Goal: Navigation & Orientation: Find specific page/section

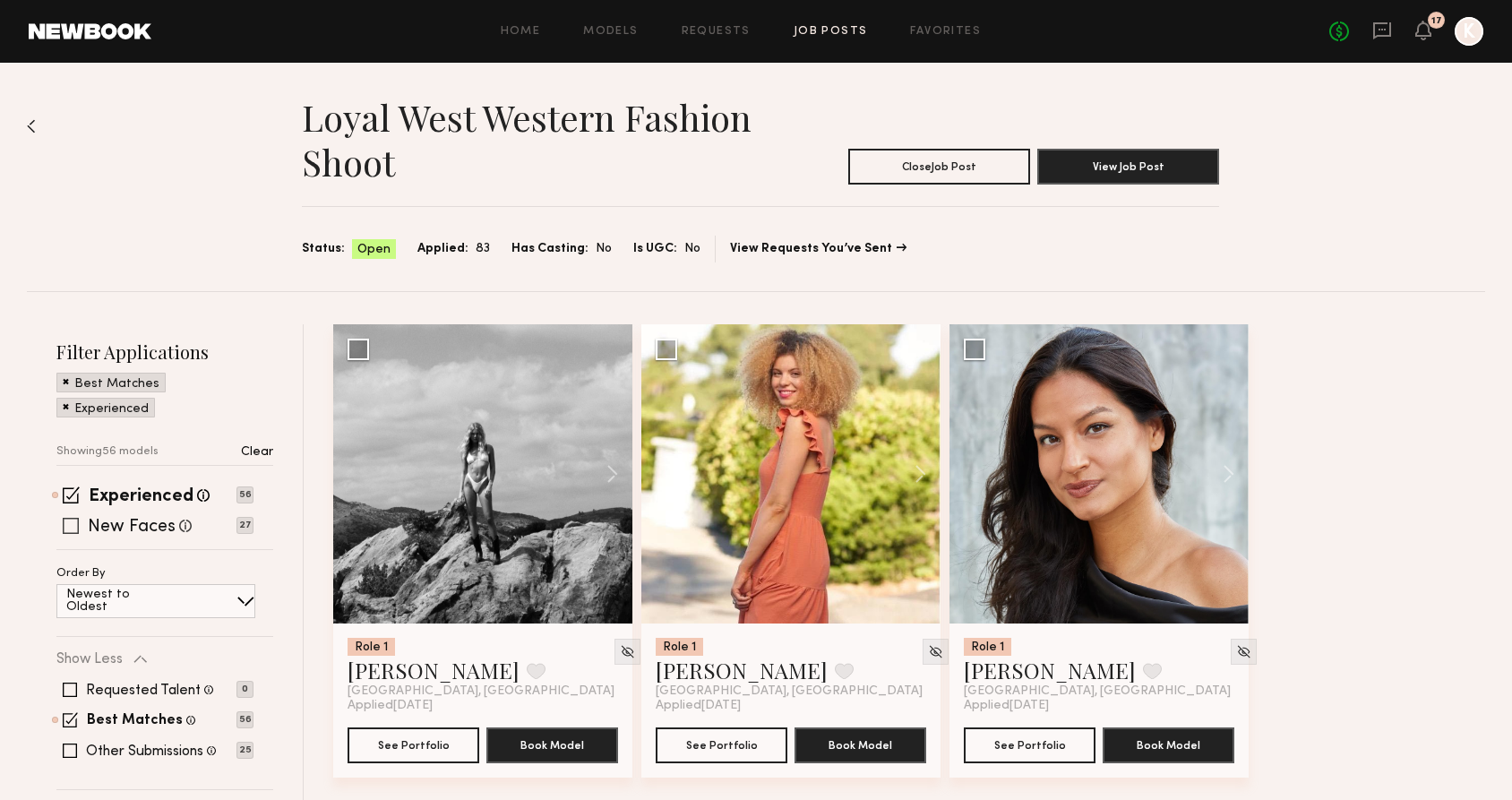
click at [70, 531] on span at bounding box center [70, 526] width 16 height 16
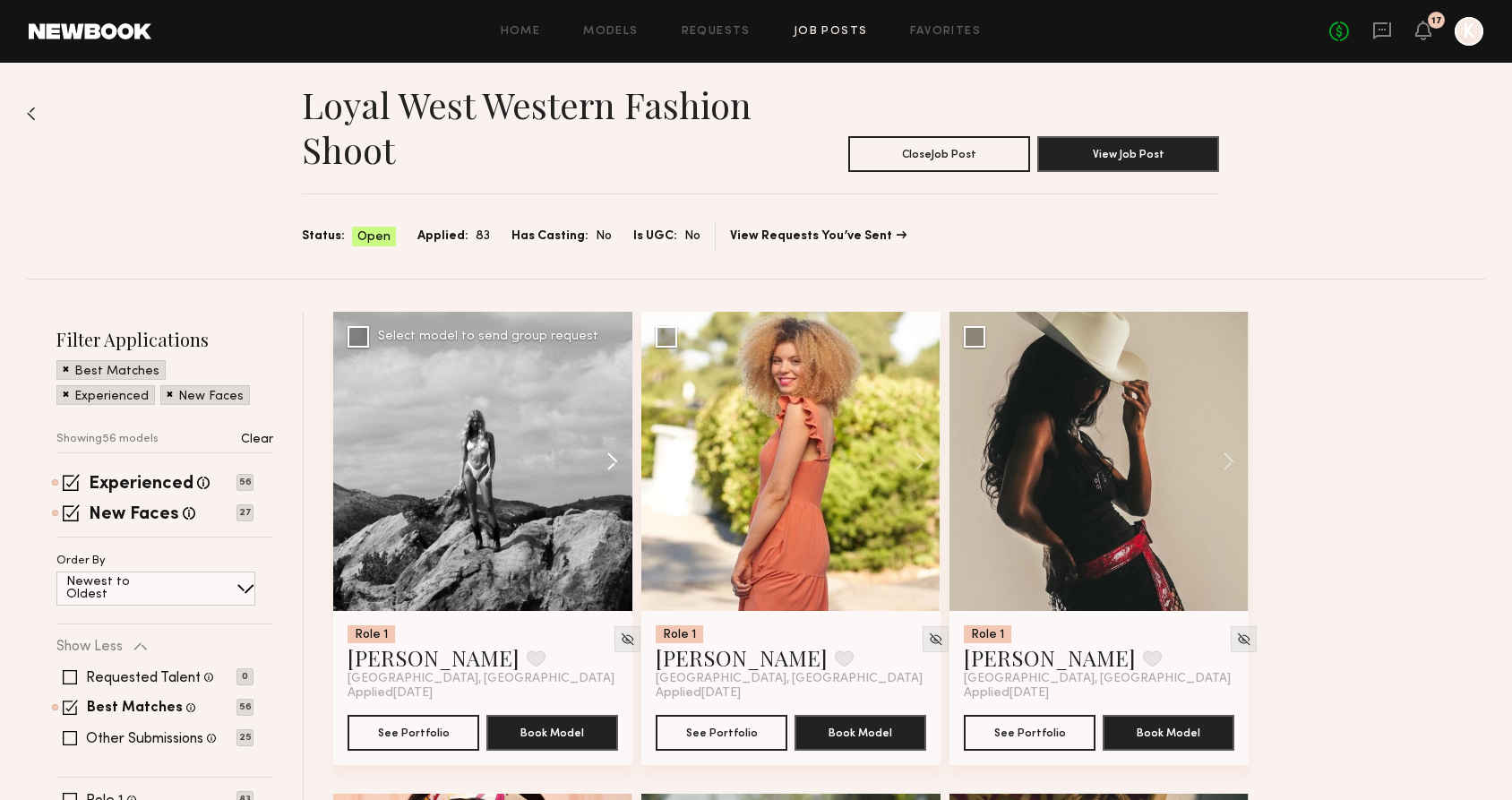
scroll to position [15, 0]
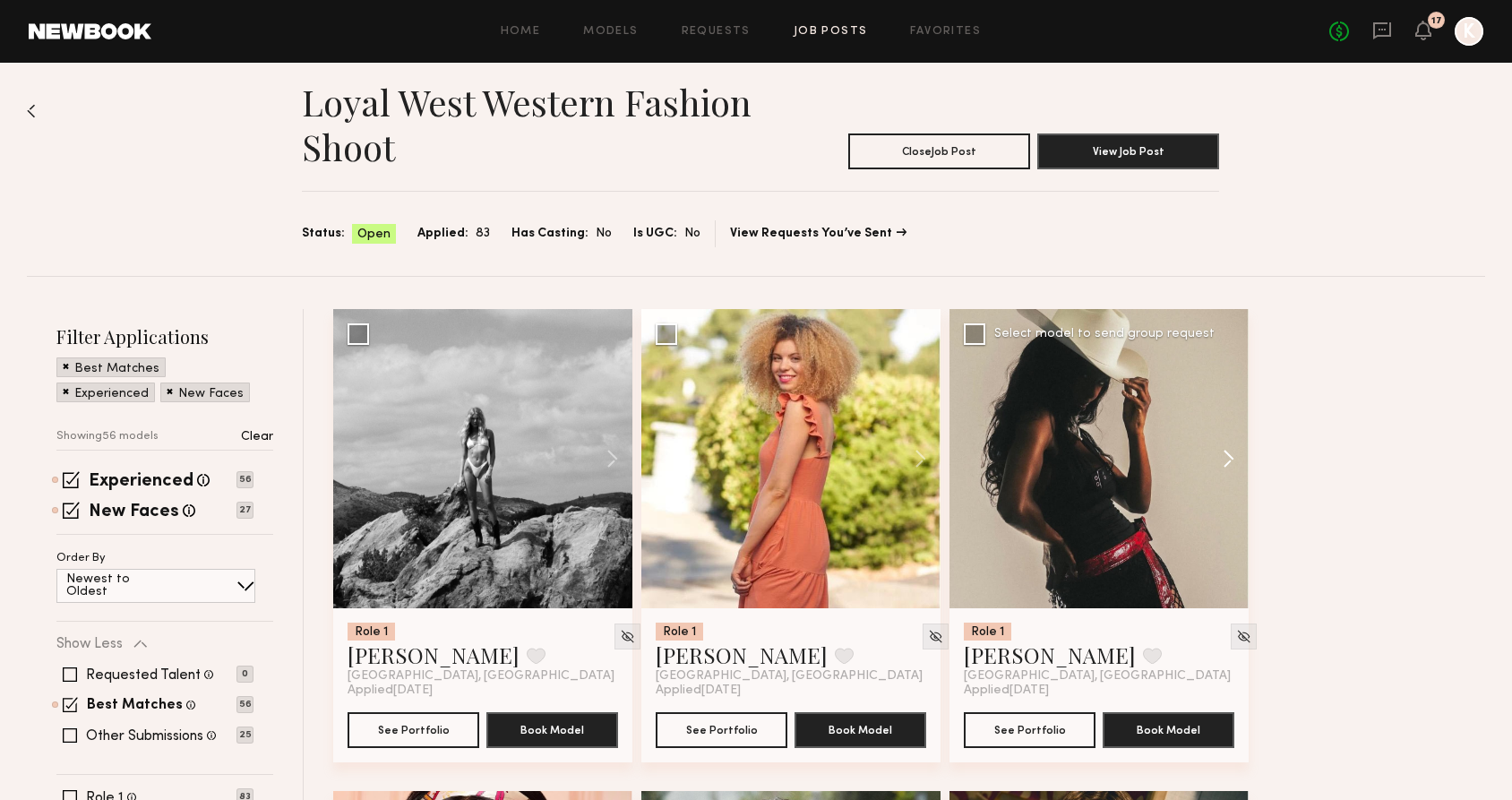
click at [1224, 462] on button at bounding box center [1220, 458] width 58 height 299
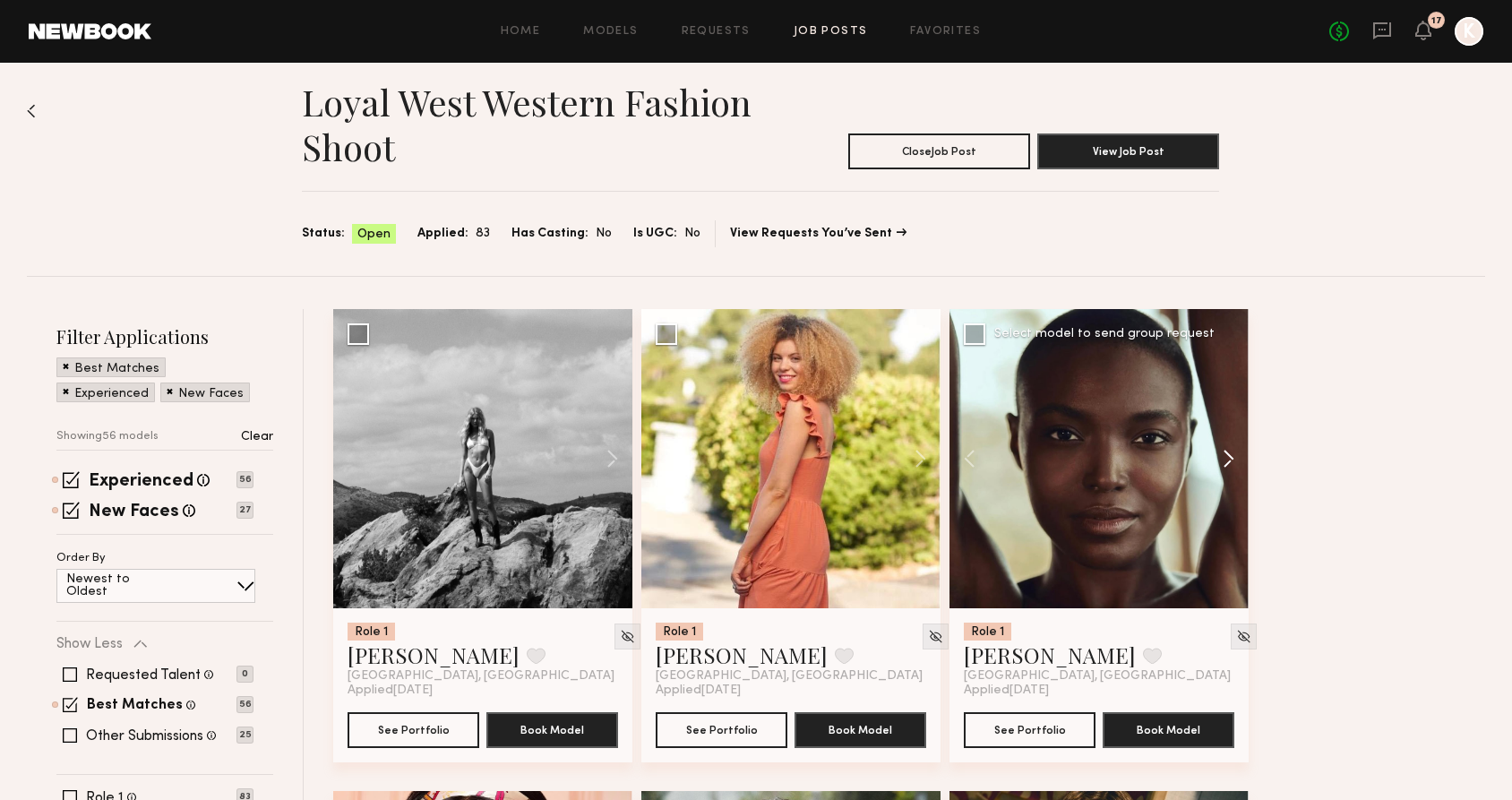
click at [1224, 462] on button at bounding box center [1220, 458] width 58 height 299
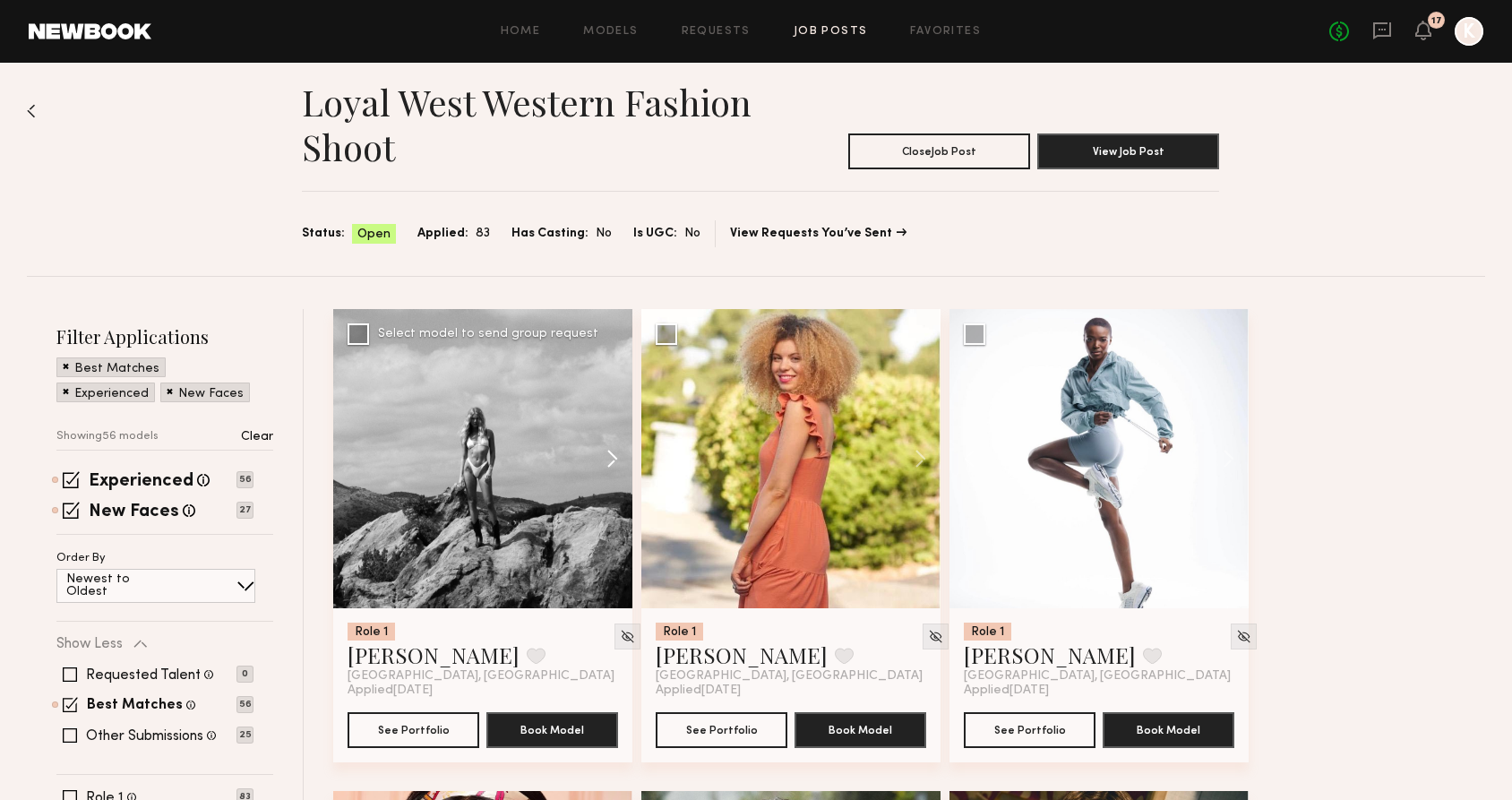
click at [613, 460] on button at bounding box center [604, 458] width 58 height 299
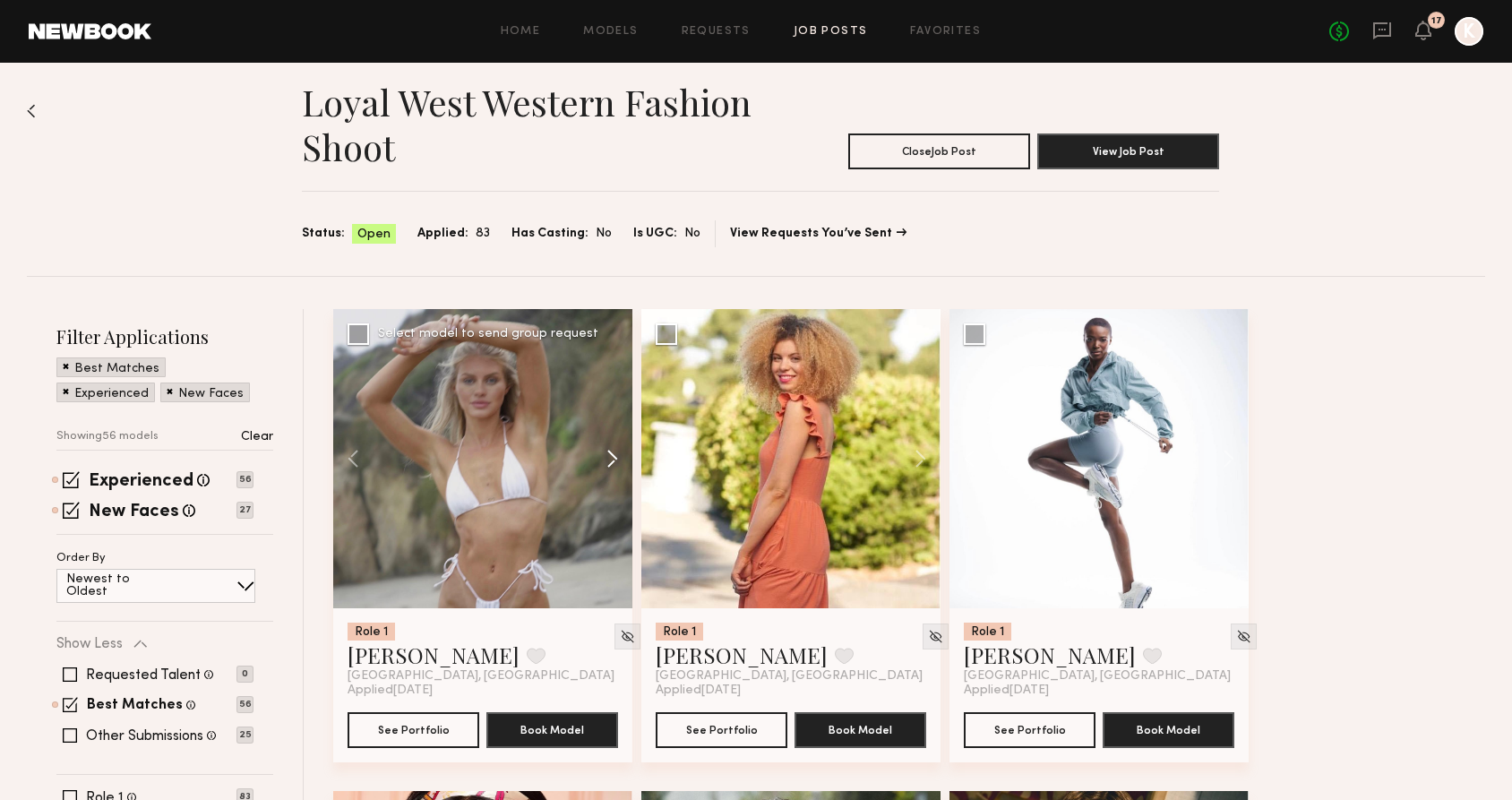
click at [613, 460] on button at bounding box center [604, 458] width 58 height 299
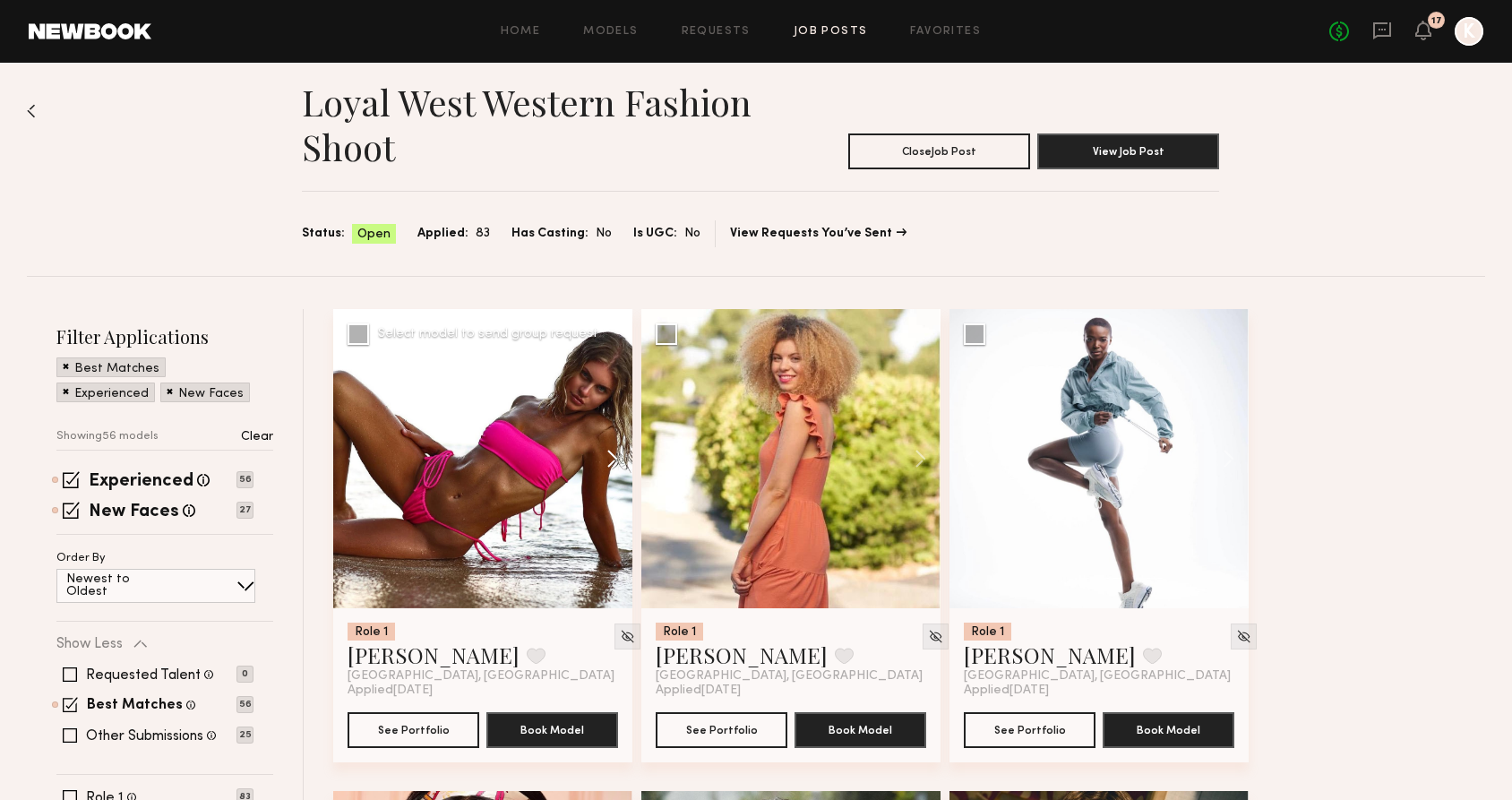
click at [613, 460] on button at bounding box center [604, 458] width 58 height 299
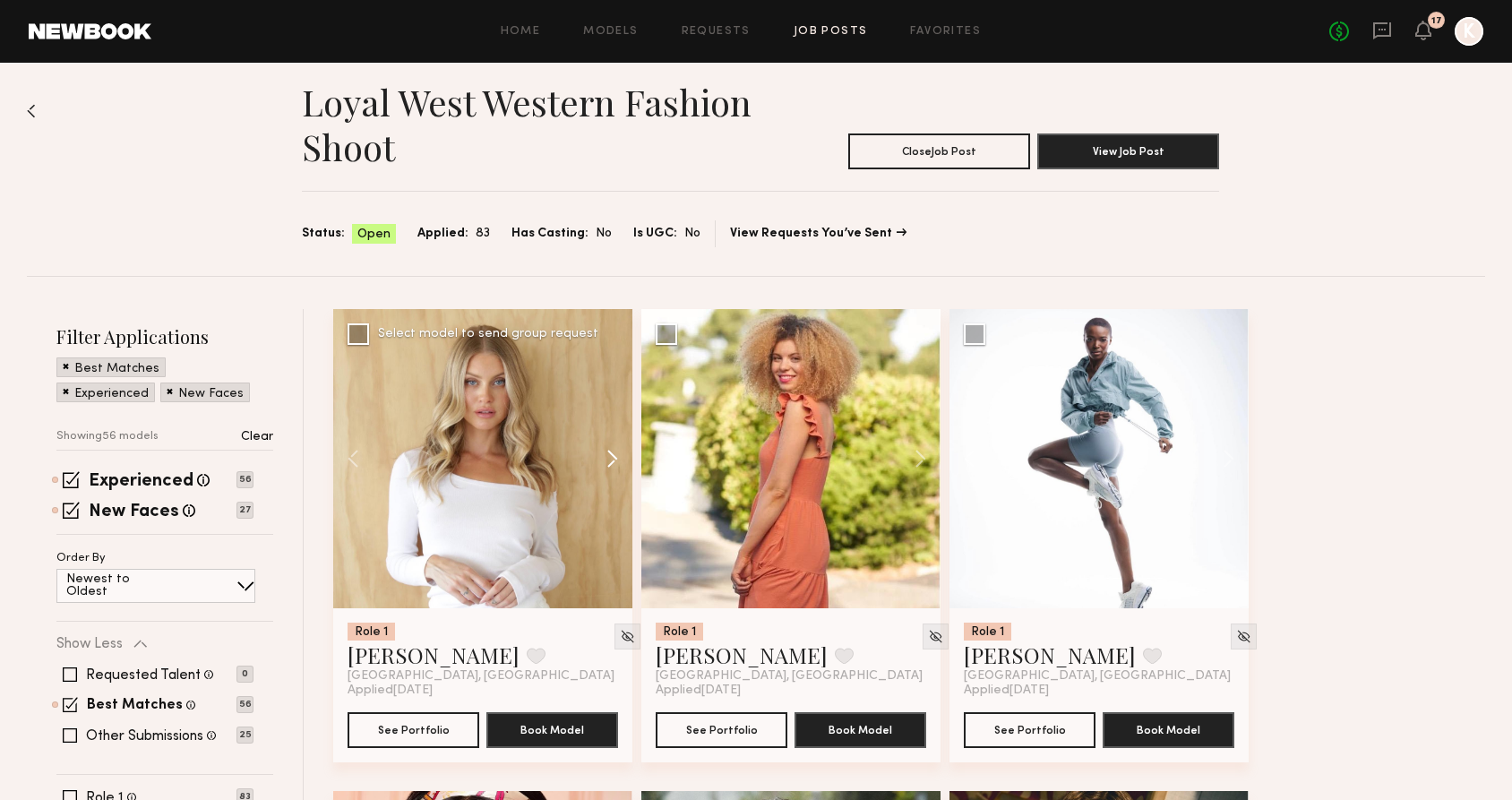
click at [613, 460] on button at bounding box center [604, 458] width 58 height 299
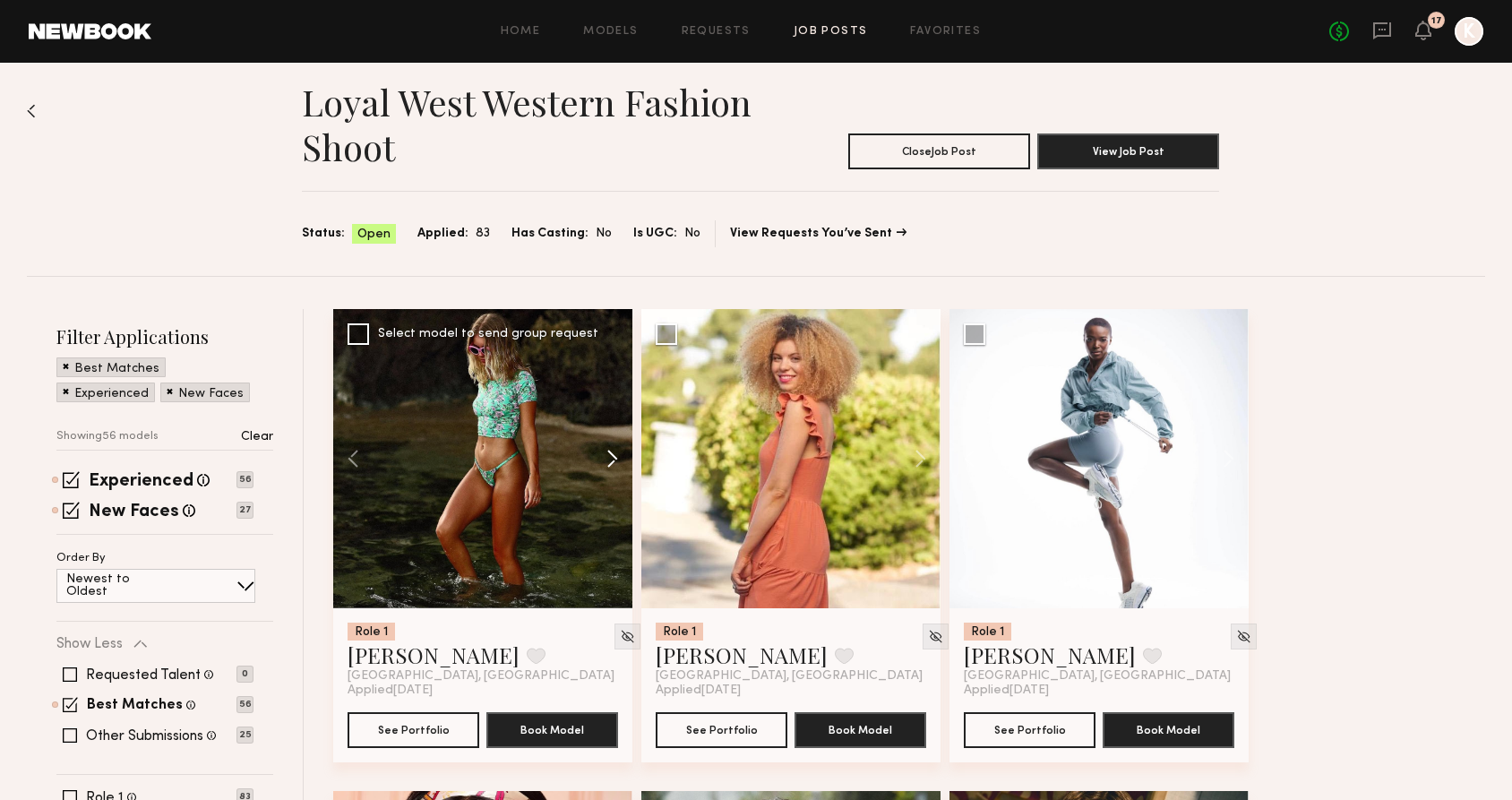
click at [613, 460] on button at bounding box center [604, 458] width 58 height 299
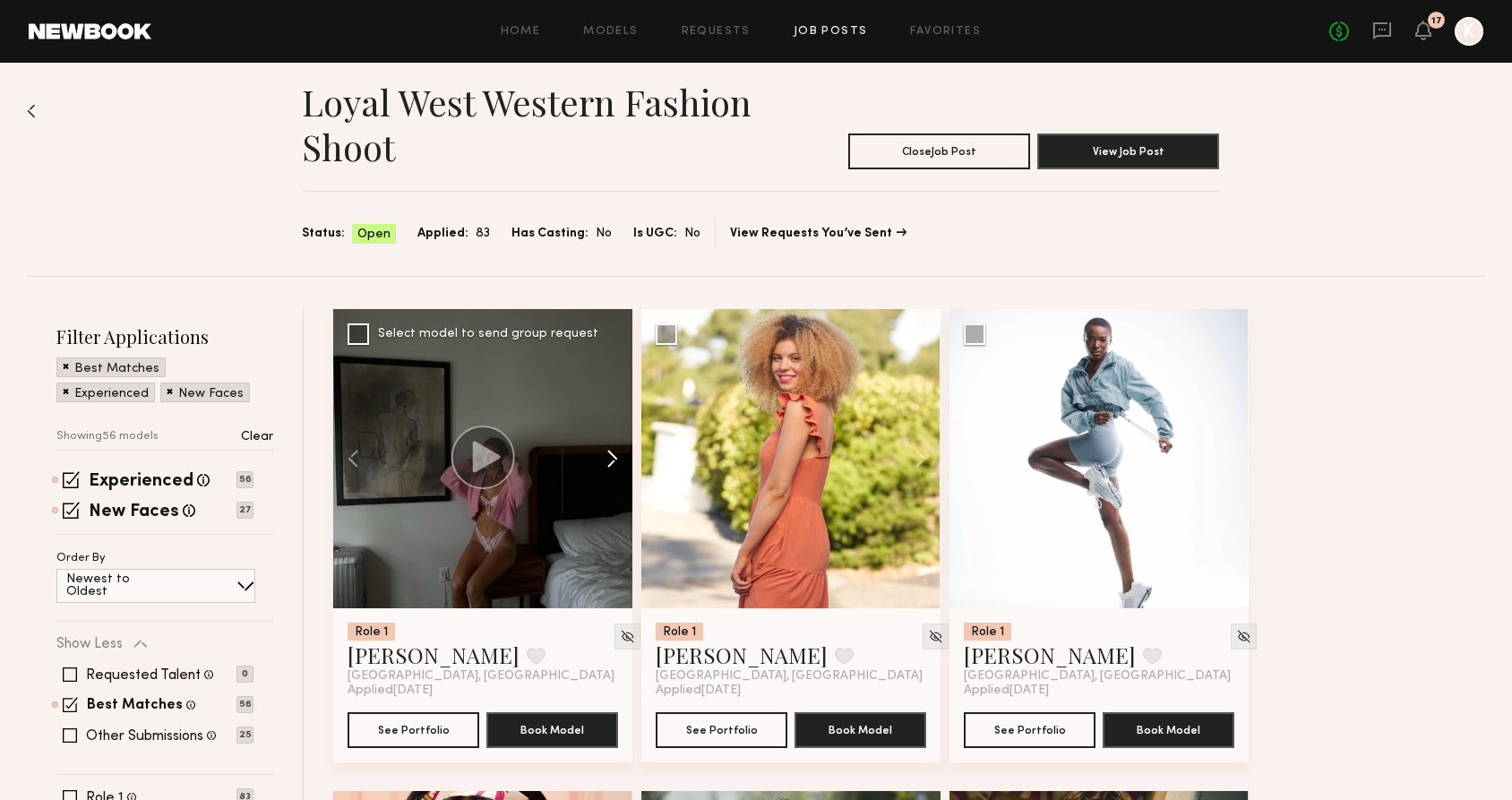
click at [613, 460] on button at bounding box center [604, 458] width 58 height 299
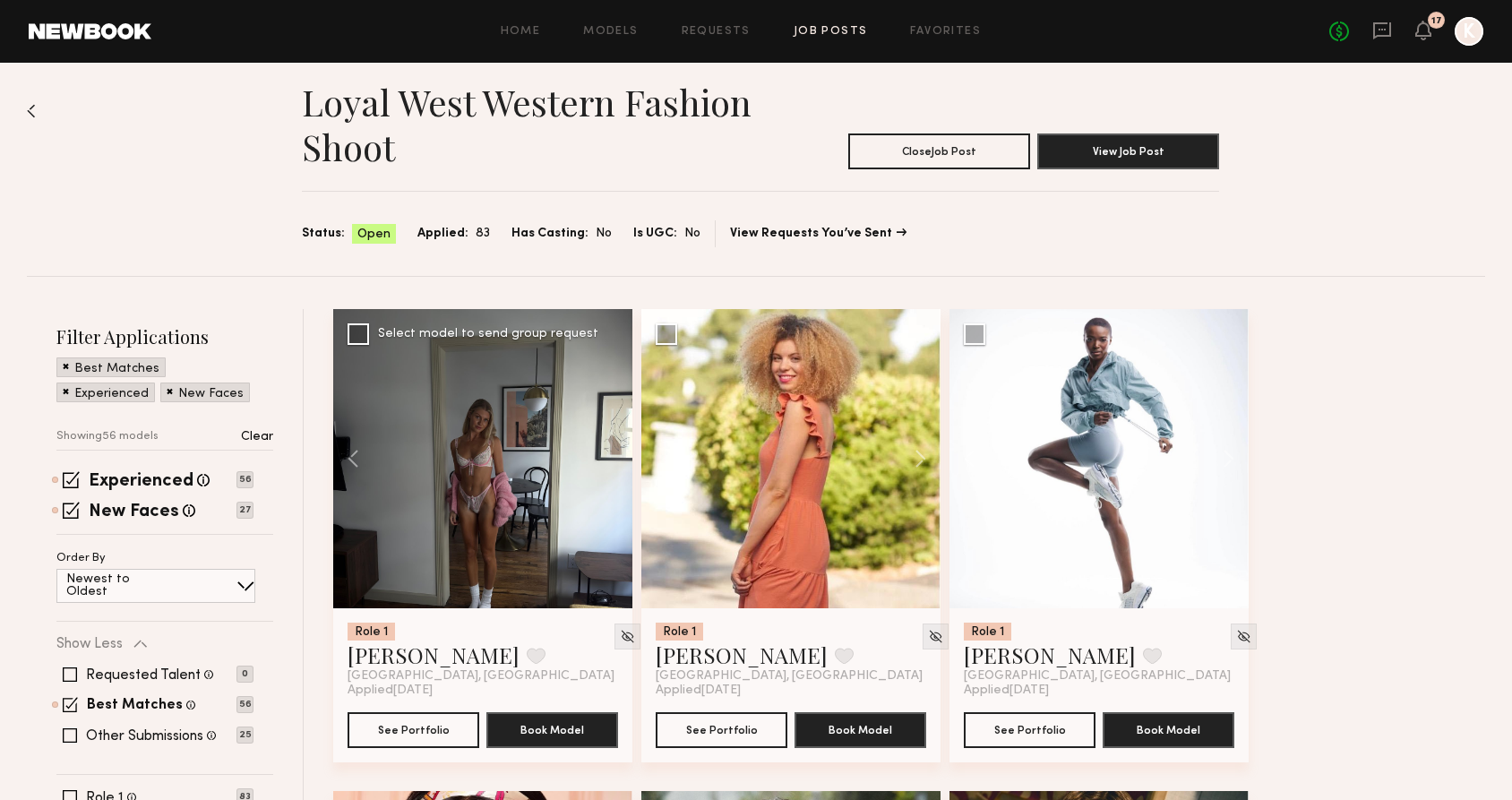
click at [613, 460] on div at bounding box center [482, 458] width 299 height 299
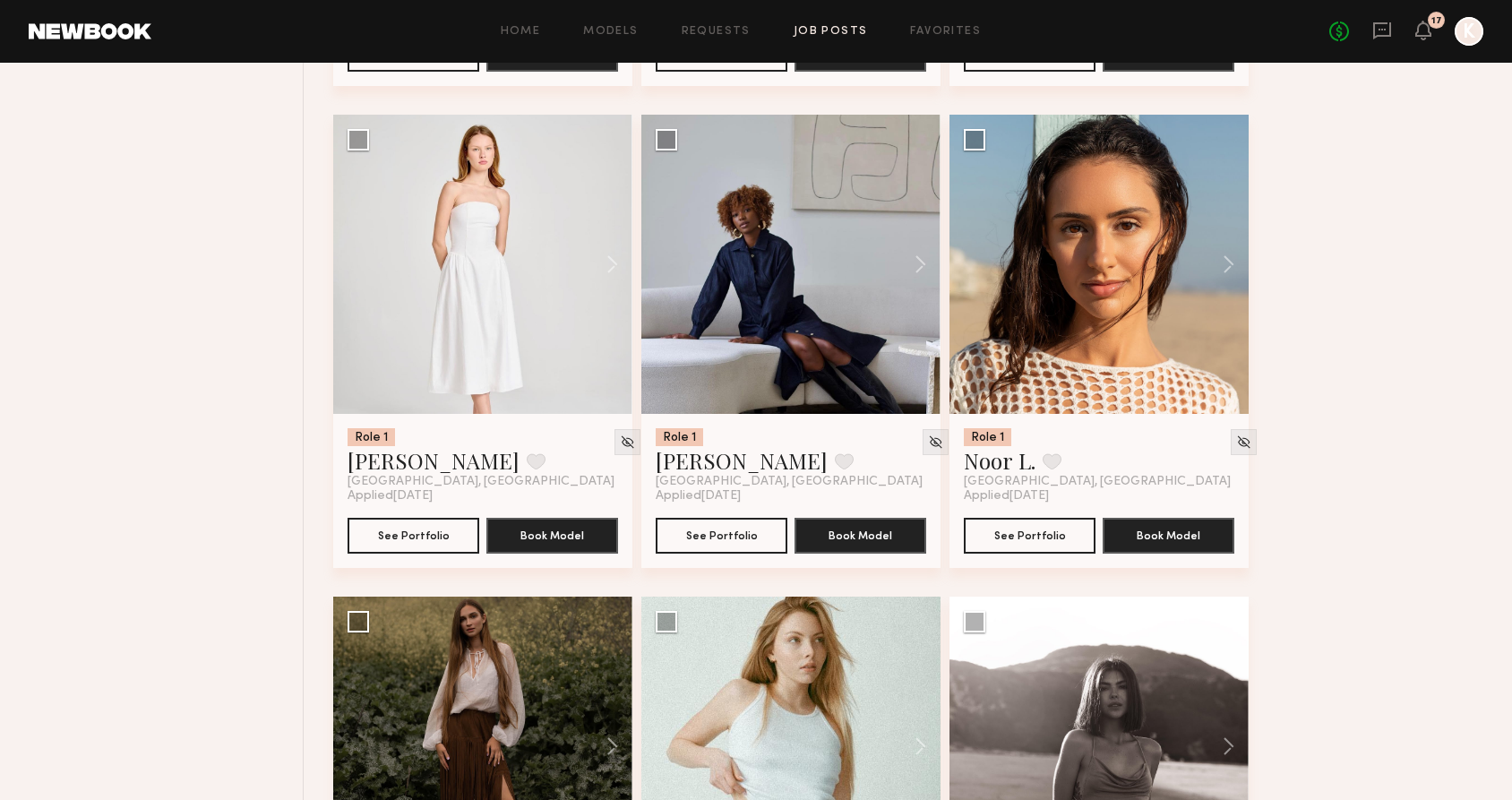
scroll to position [1185, 0]
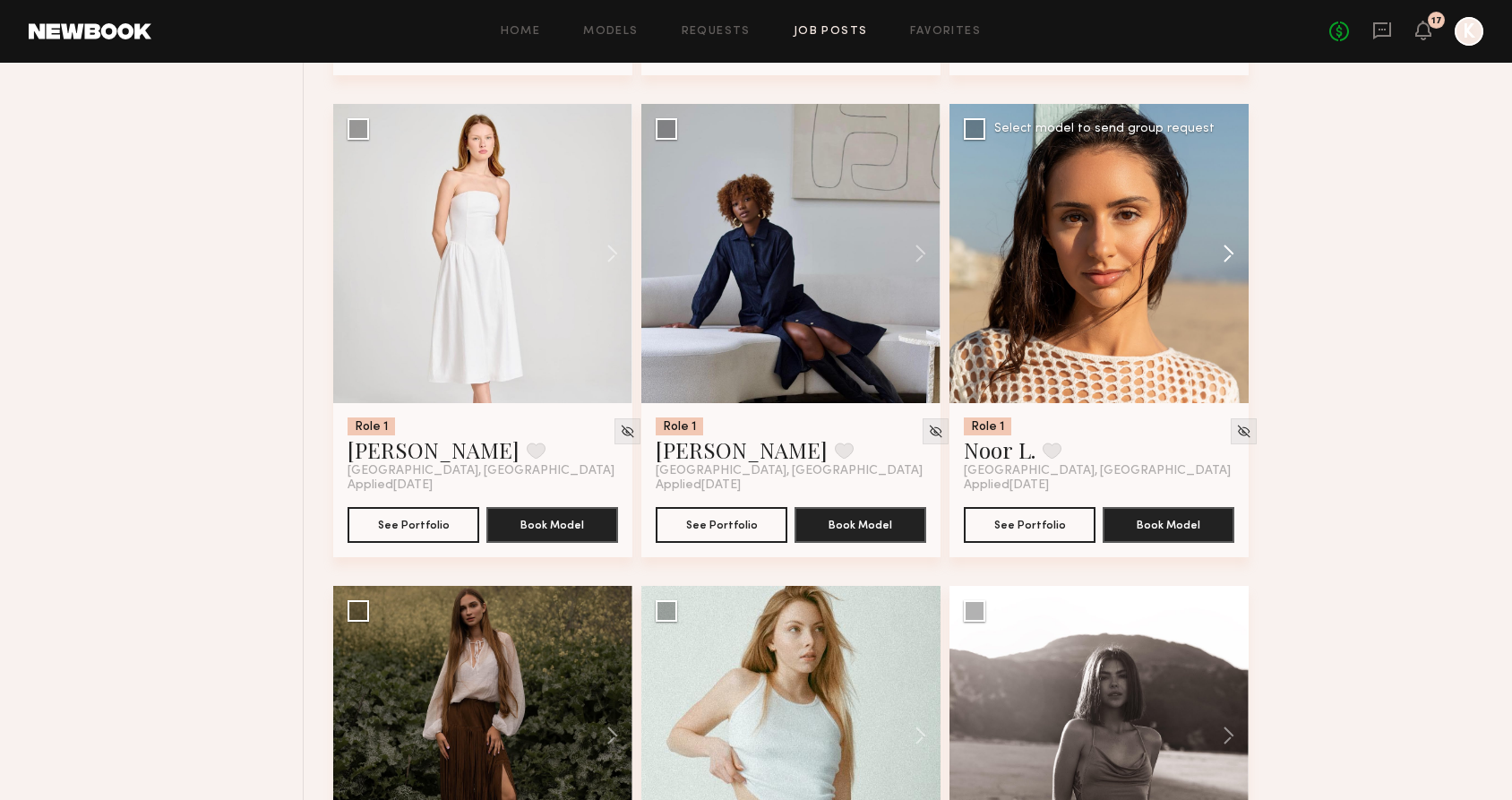
click at [1232, 253] on button at bounding box center [1220, 253] width 58 height 299
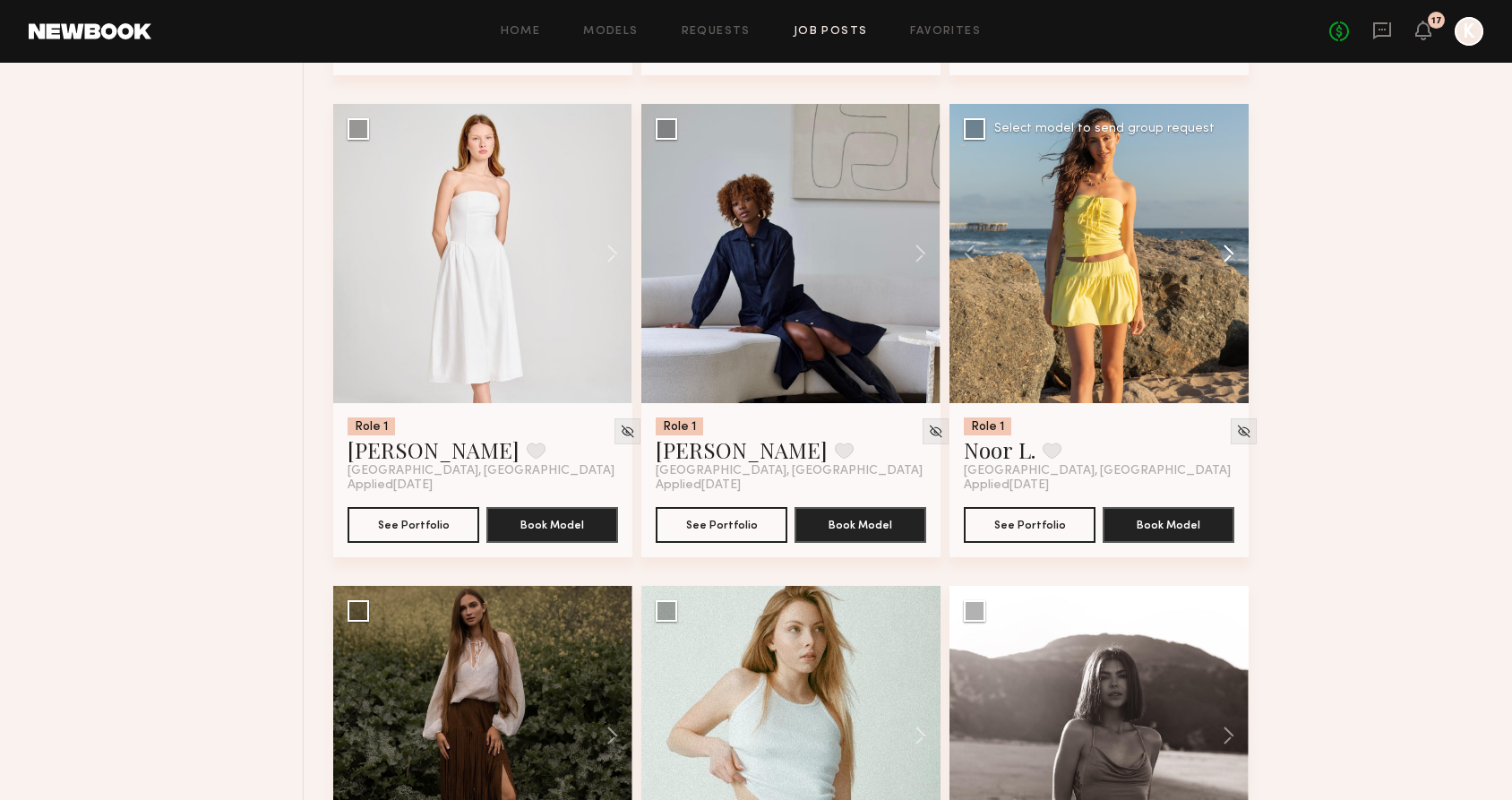
click at [1232, 253] on button at bounding box center [1220, 253] width 58 height 299
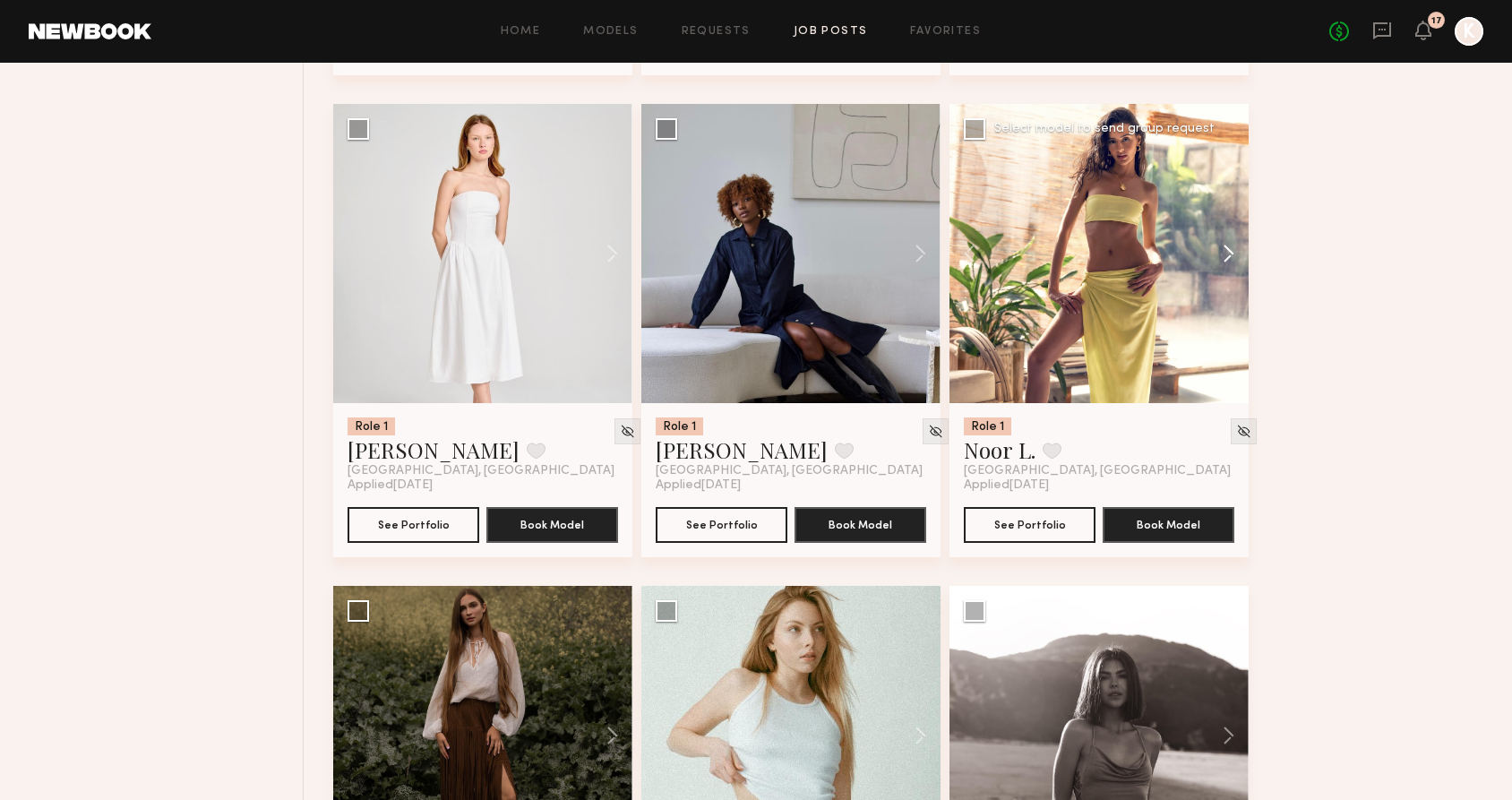
click at [1232, 253] on button at bounding box center [1220, 253] width 58 height 299
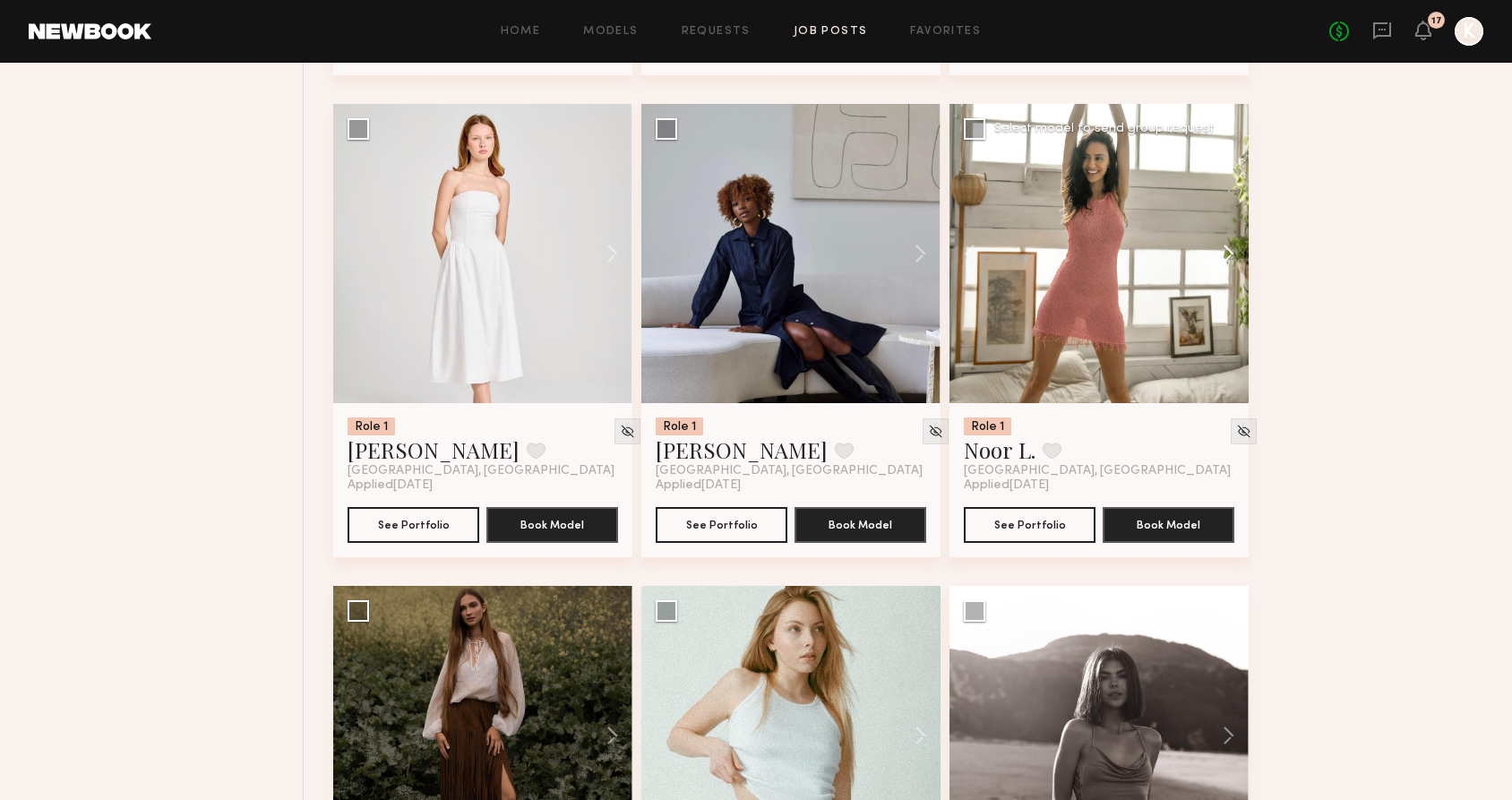
click at [1232, 253] on button at bounding box center [1220, 253] width 58 height 299
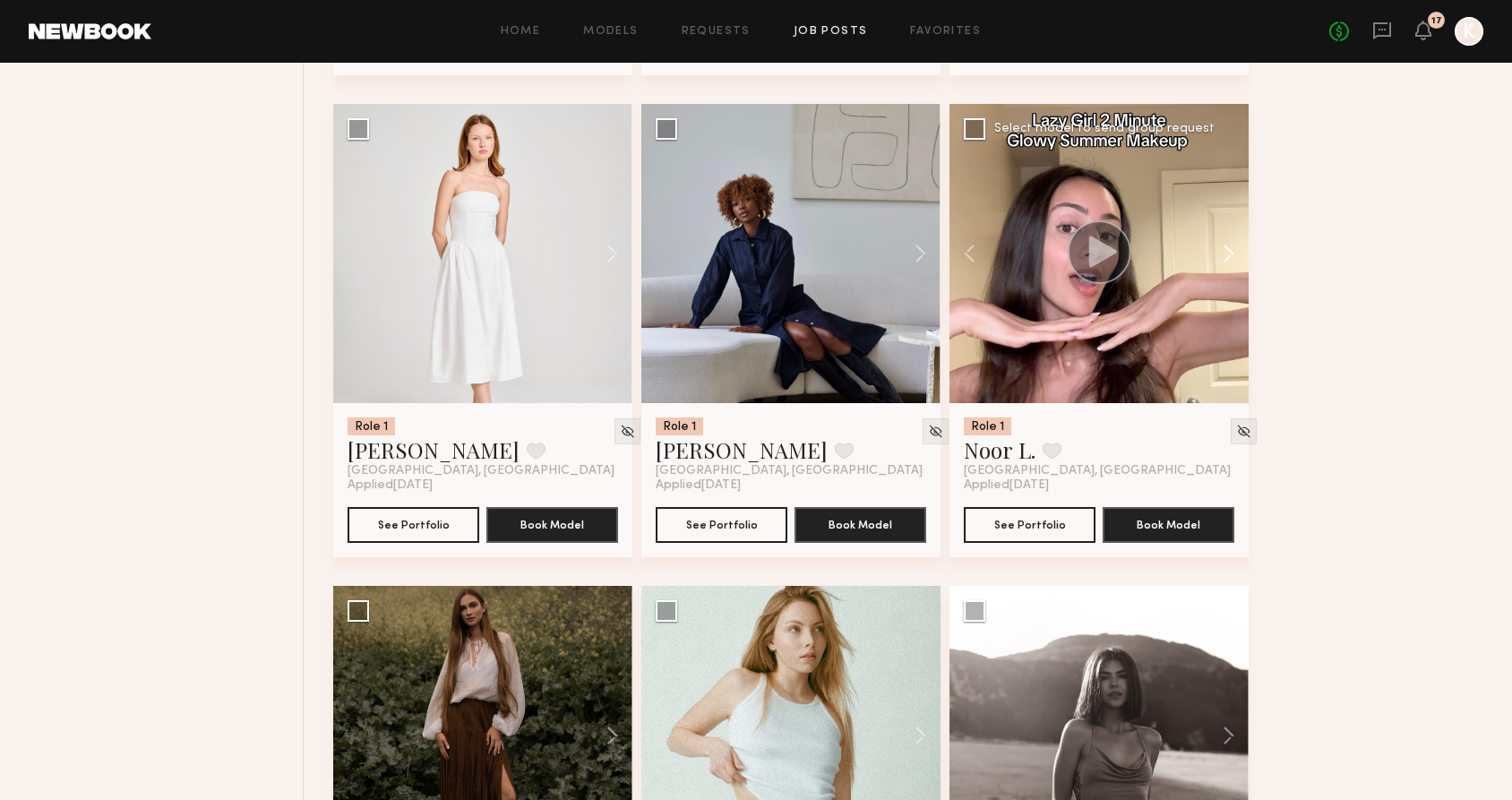
click at [1232, 253] on button at bounding box center [1220, 253] width 58 height 299
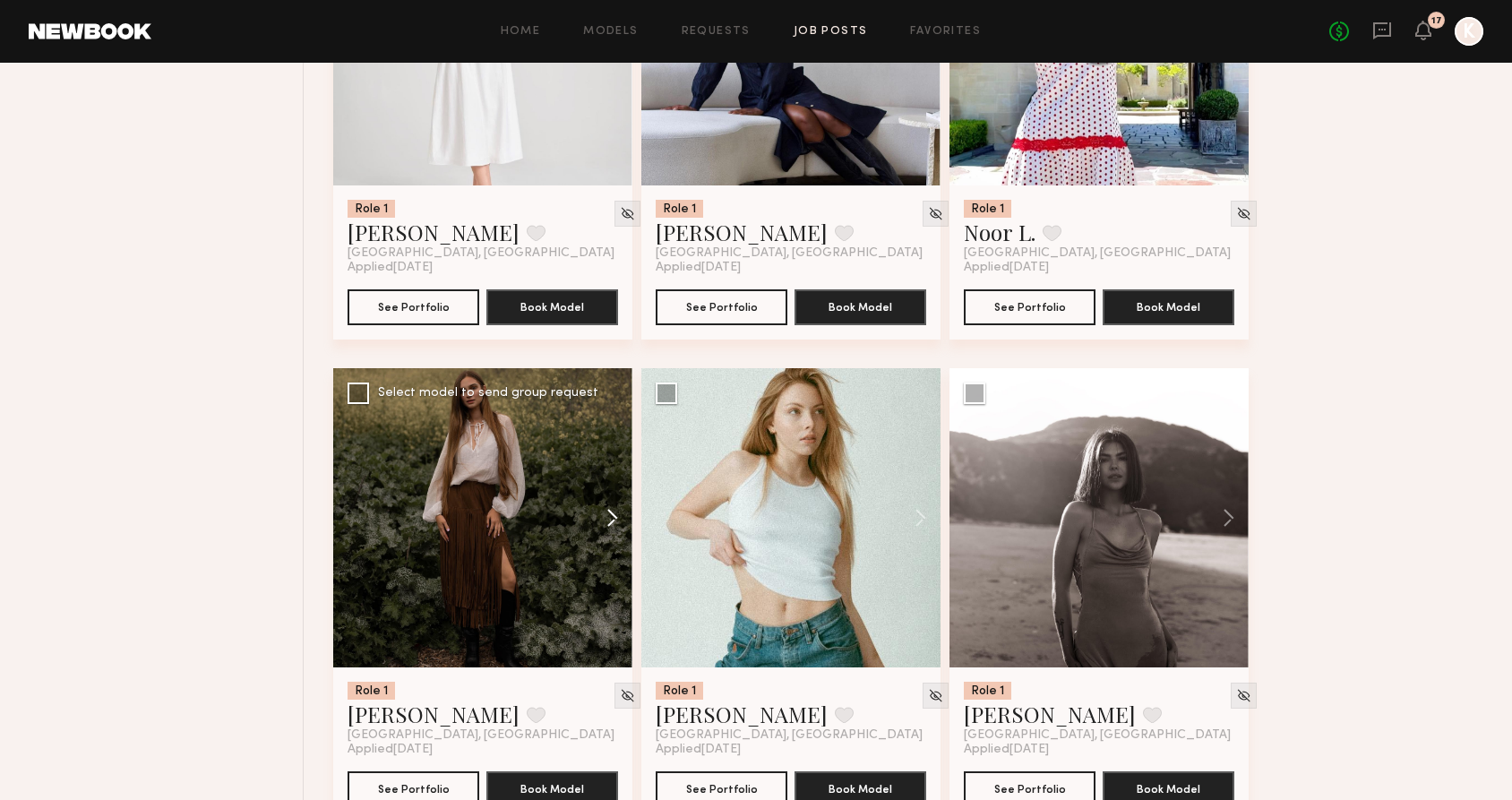
scroll to position [1458, 0]
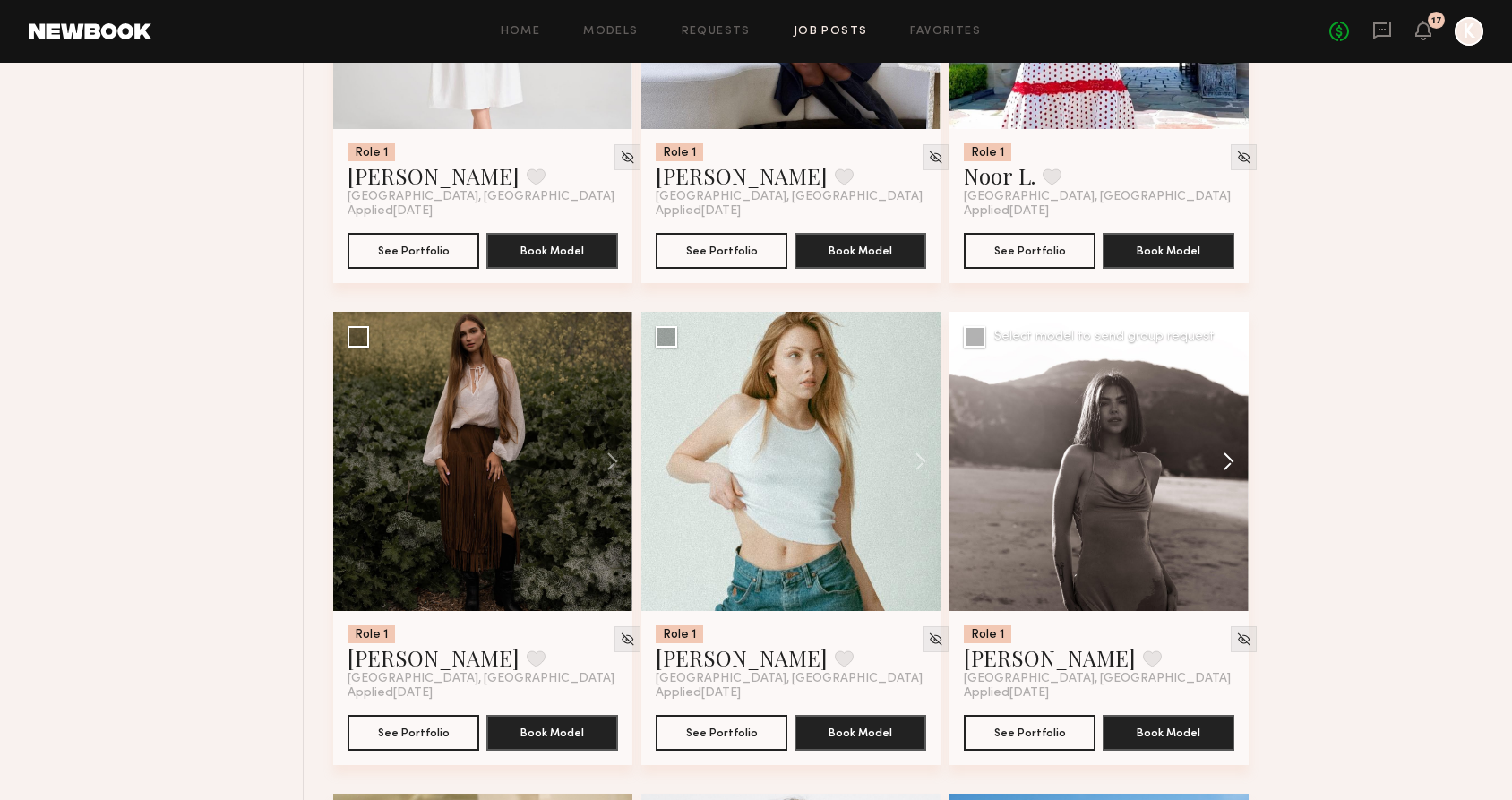
click at [1224, 463] on button at bounding box center [1220, 460] width 58 height 299
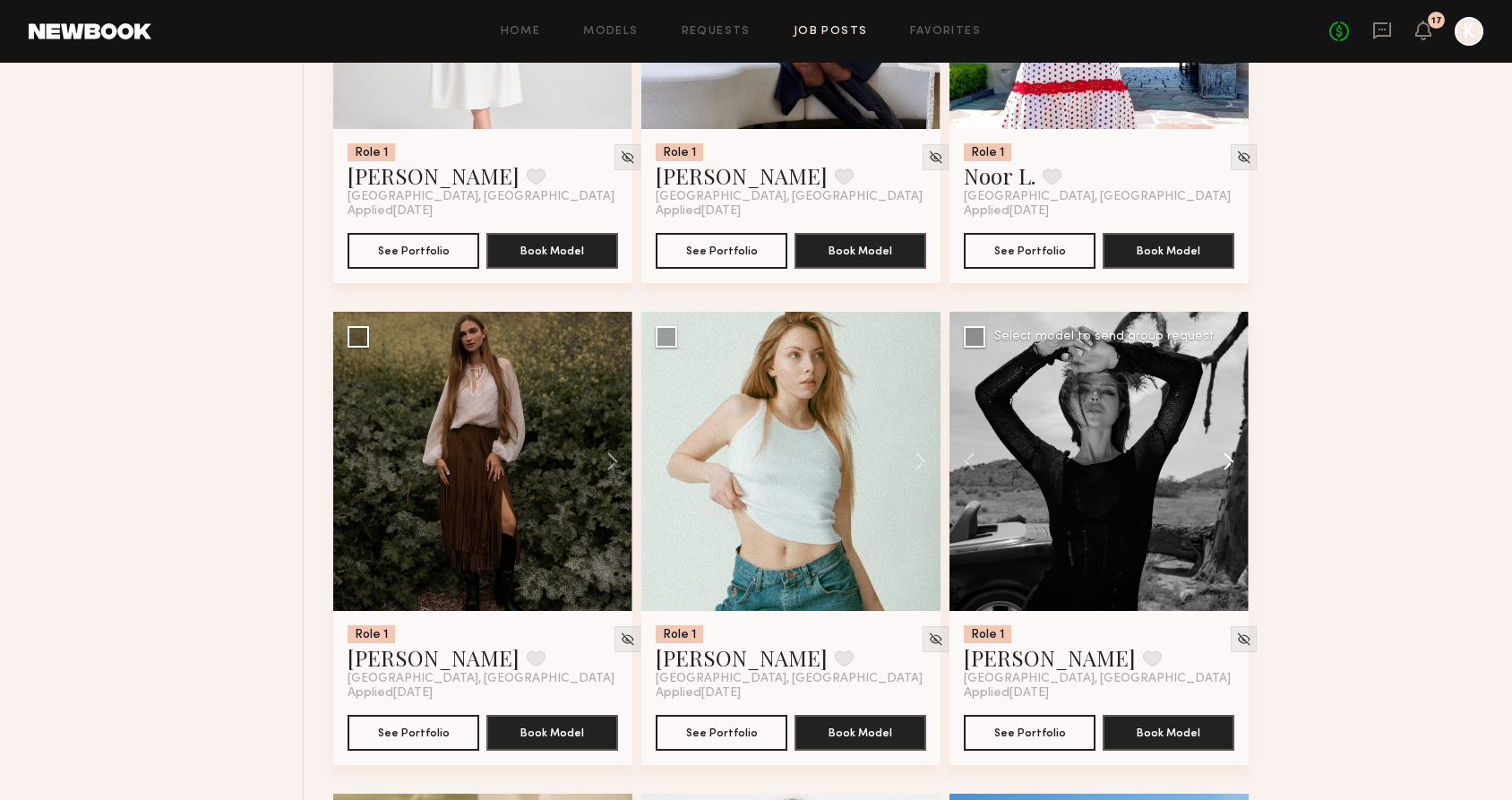
click at [1224, 463] on button at bounding box center [1220, 460] width 58 height 299
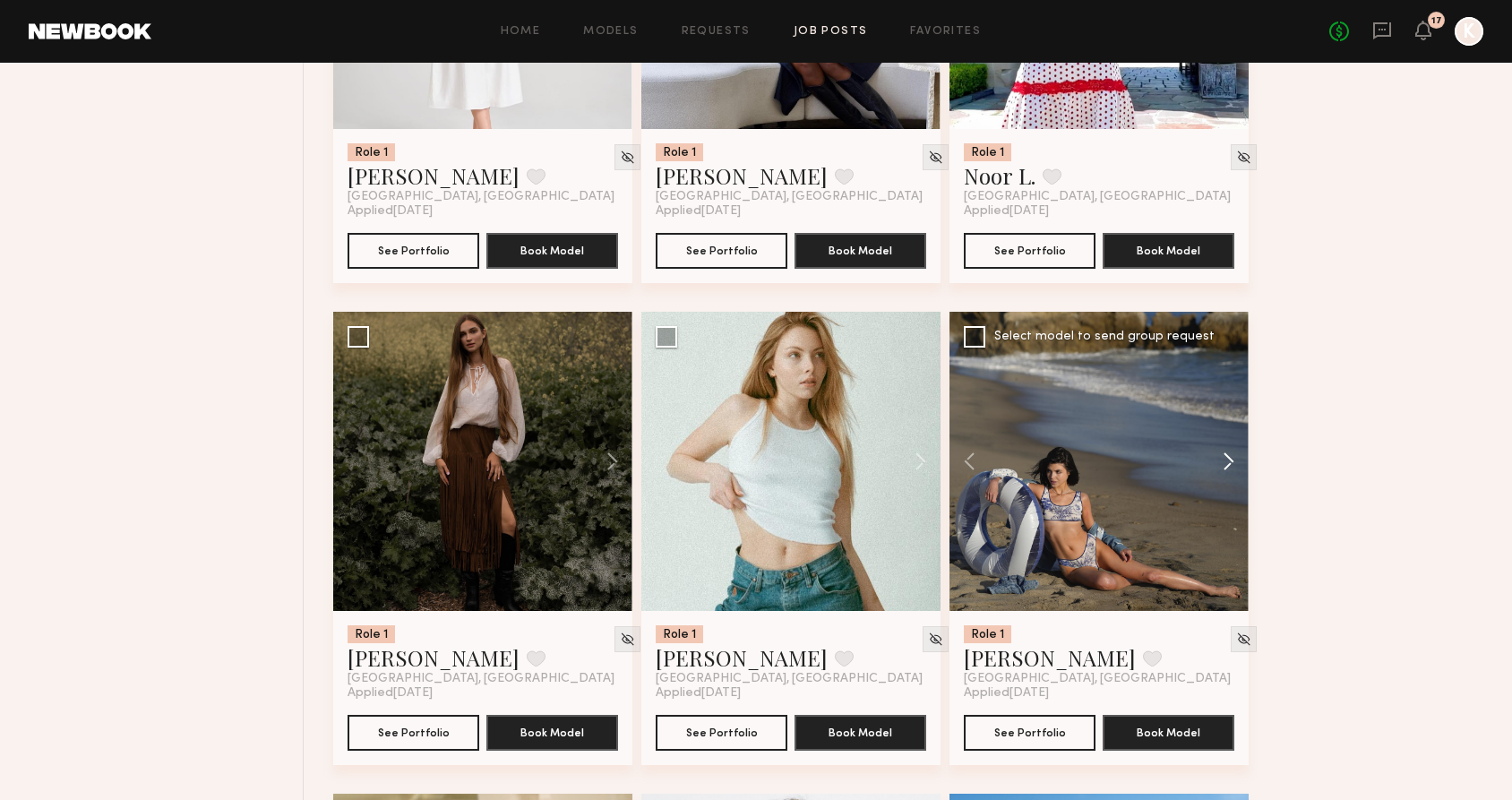
click at [1224, 463] on button at bounding box center [1220, 460] width 58 height 299
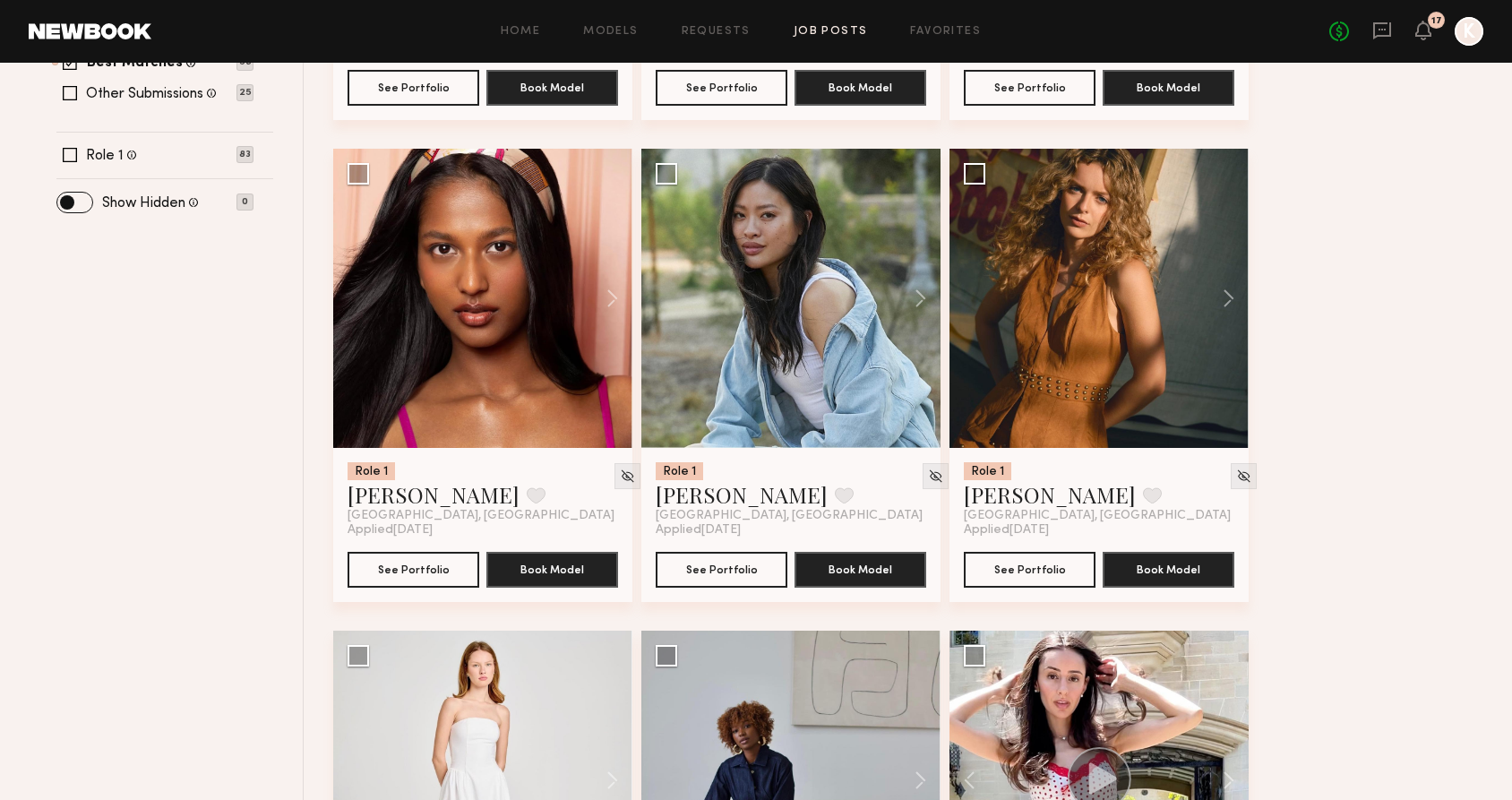
scroll to position [0, 0]
